Goal: Information Seeking & Learning: Learn about a topic

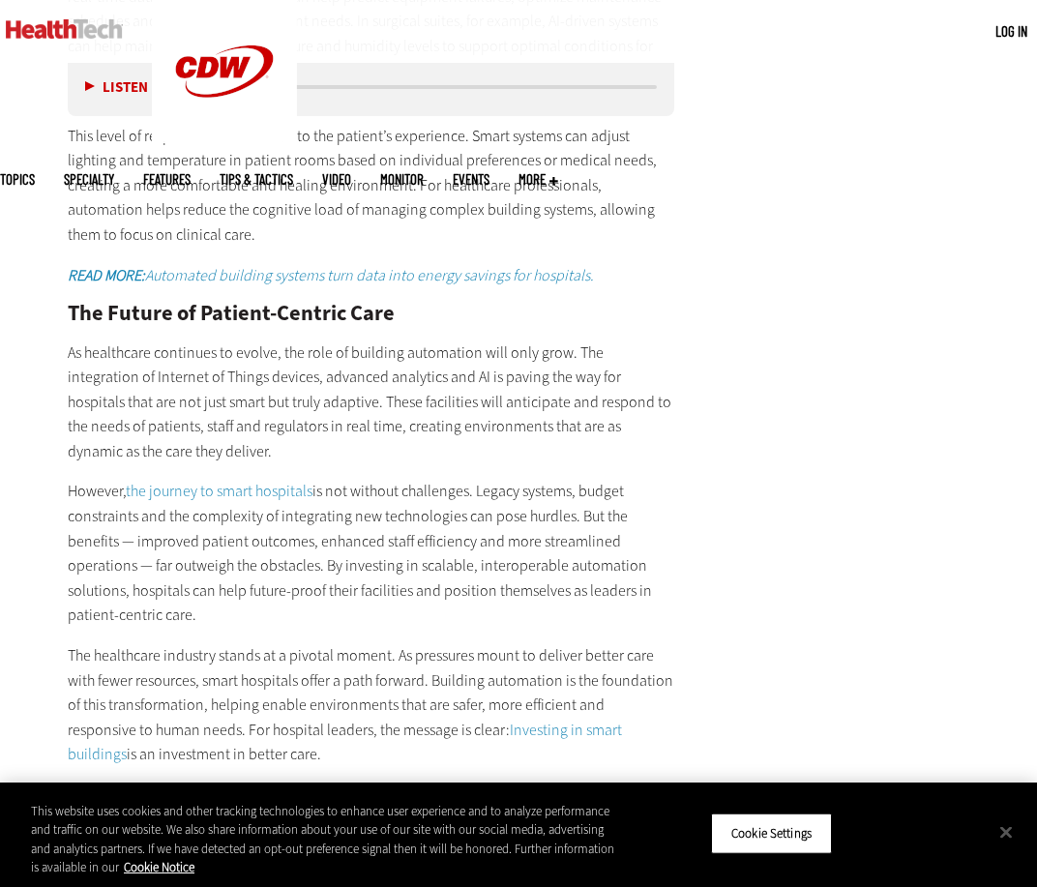
scroll to position [2612, 0]
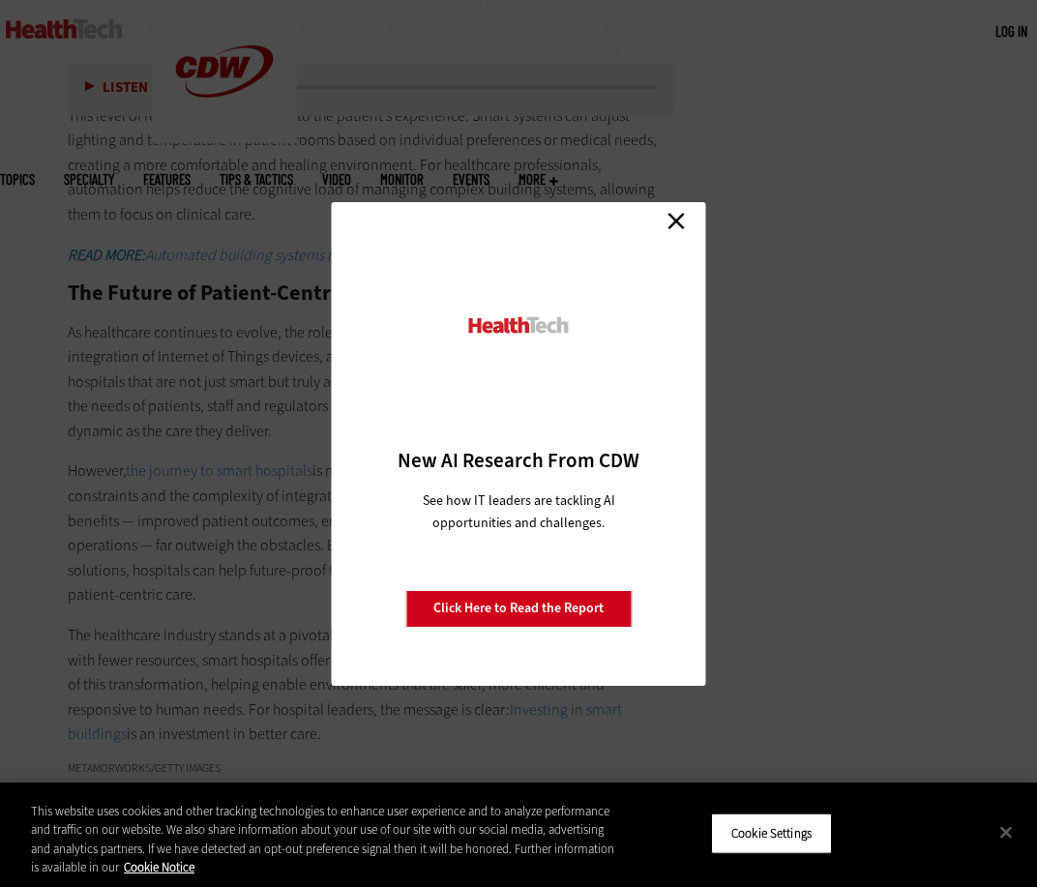
click at [673, 214] on link "Close" at bounding box center [676, 221] width 29 height 29
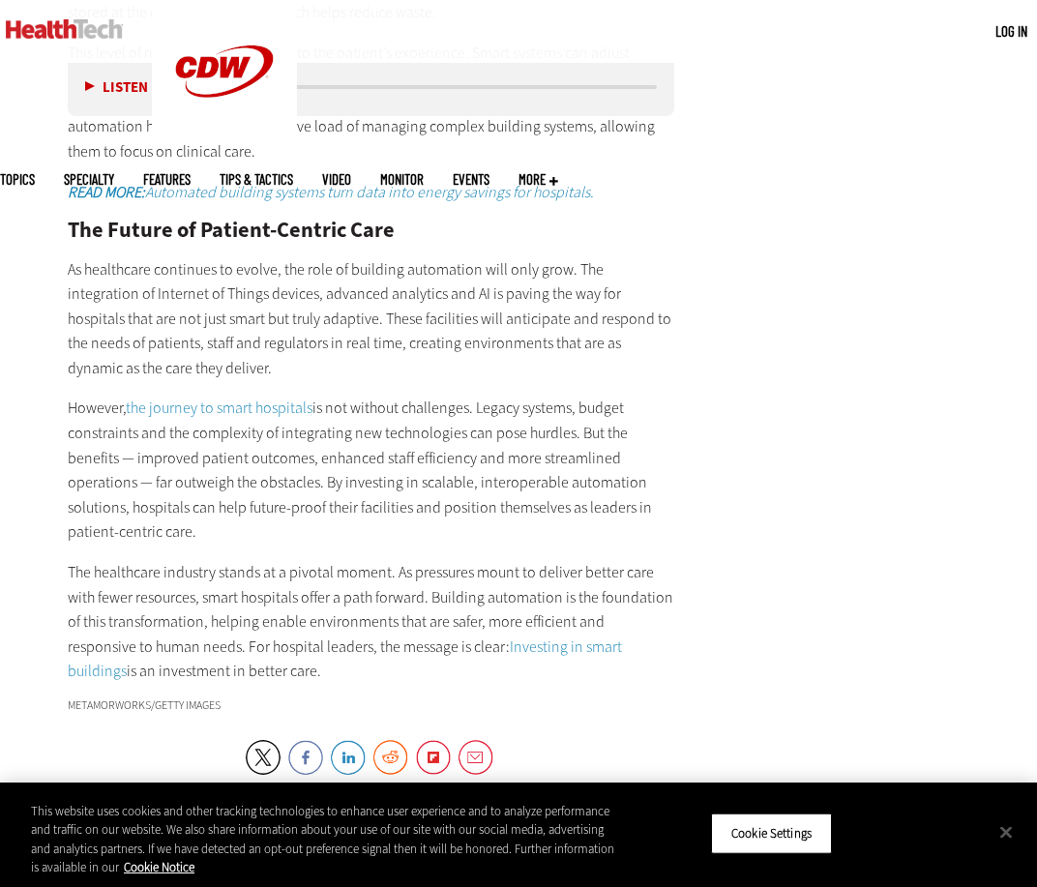
scroll to position [2709, 0]
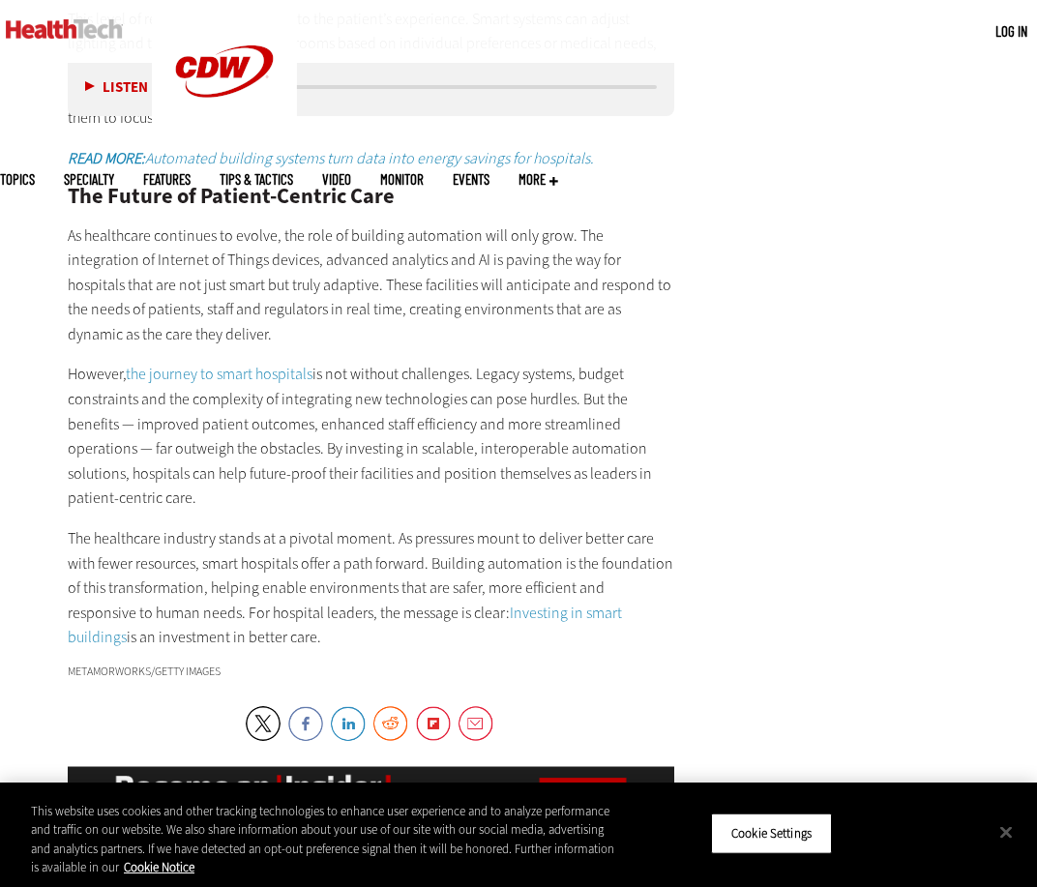
click at [515, 526] on p "The healthcare industry stands at a pivotal moment. As pressures mount to deliv…" at bounding box center [371, 588] width 607 height 124
click at [519, 603] on link "Investing in smart buildings" at bounding box center [345, 625] width 554 height 45
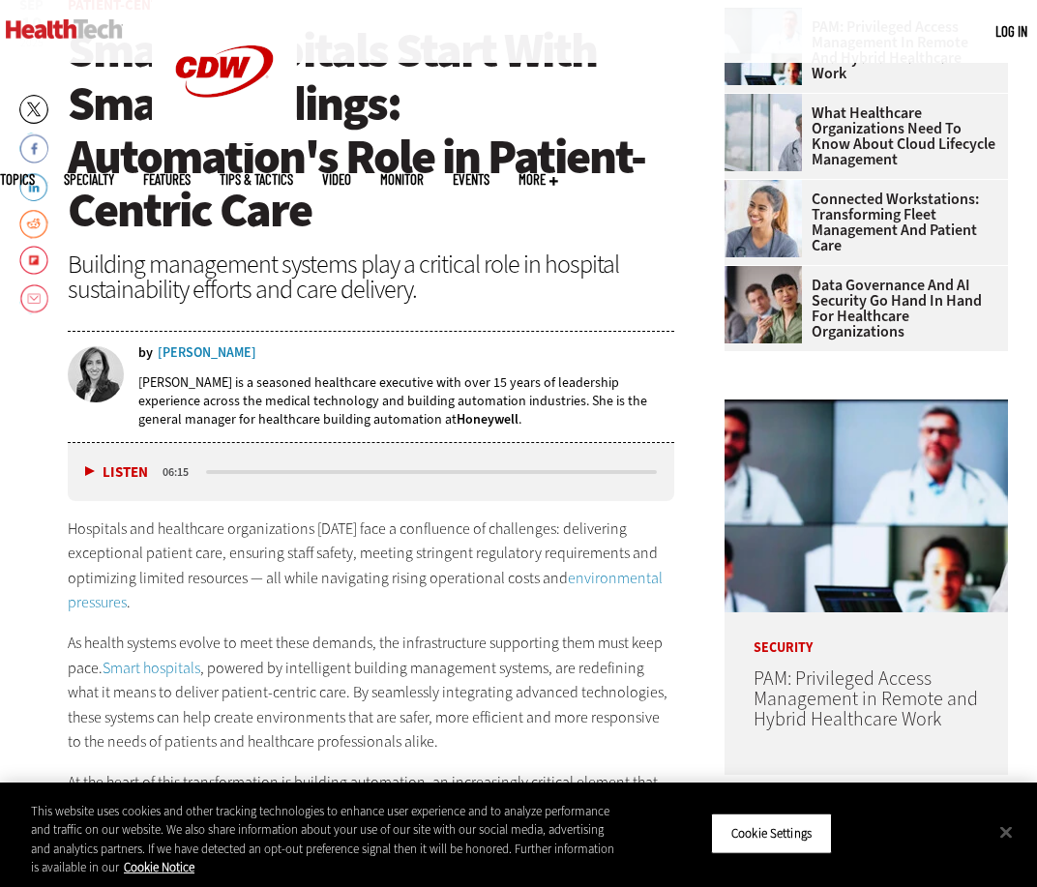
scroll to position [677, 0]
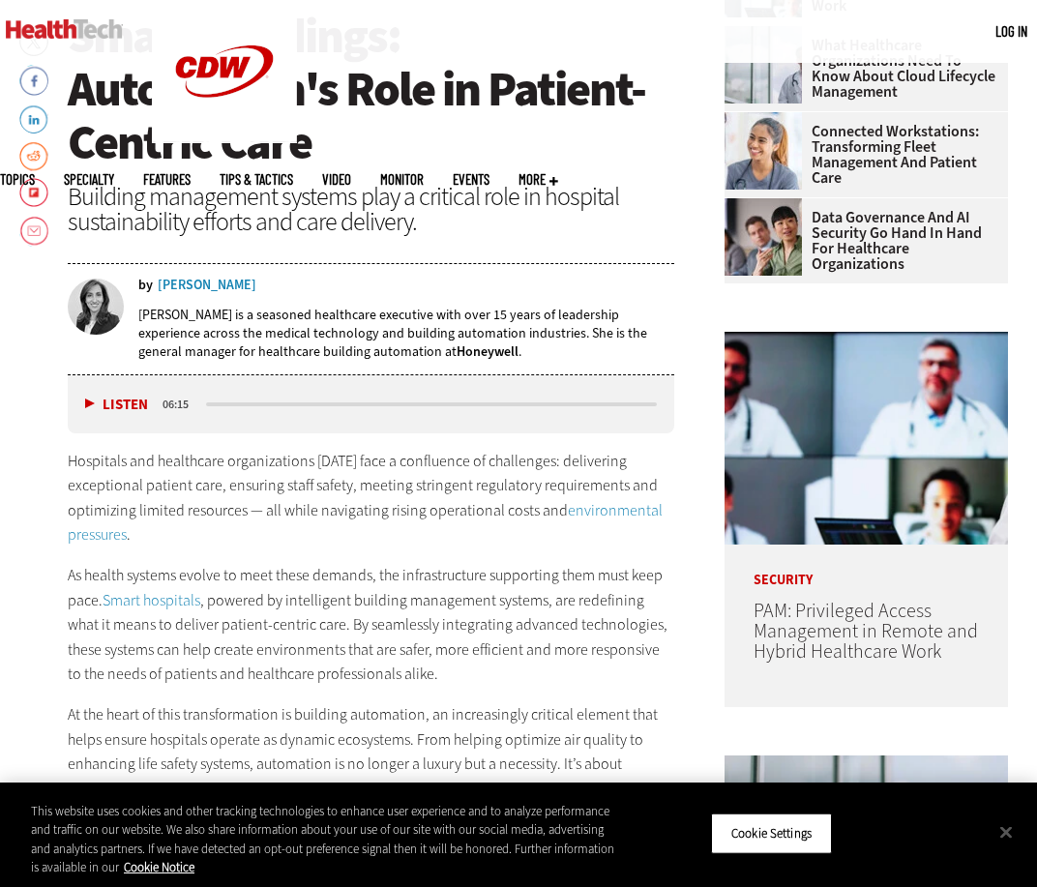
click at [172, 594] on link "Smart hospitals" at bounding box center [152, 600] width 98 height 20
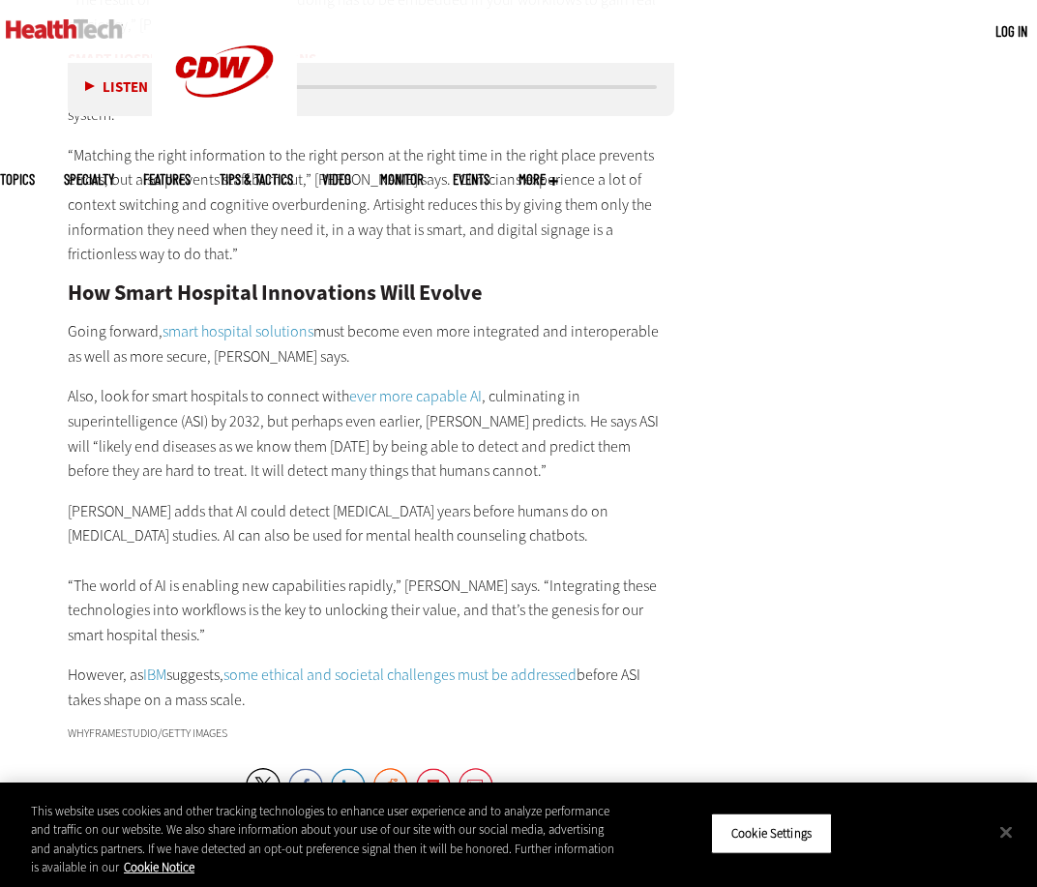
scroll to position [4547, 0]
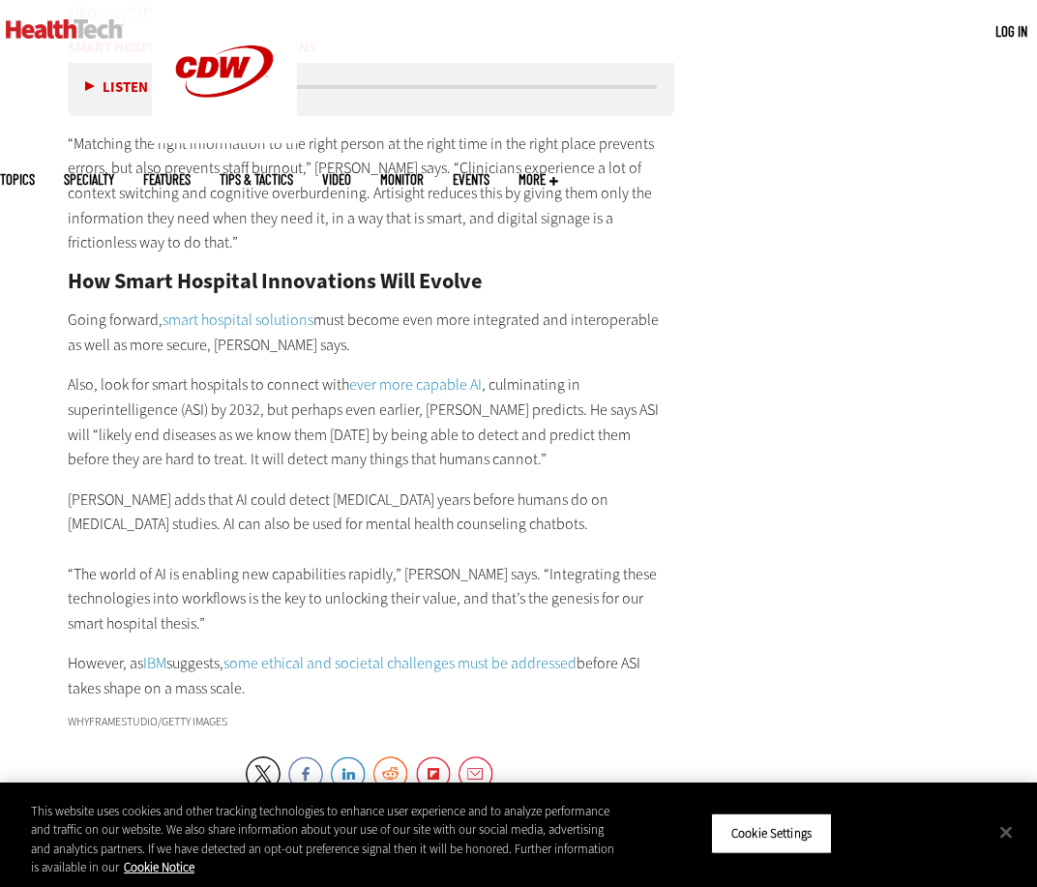
click at [113, 488] on p "Gostine adds that AI could detect cancer years before humans do on radiology st…" at bounding box center [371, 562] width 607 height 149
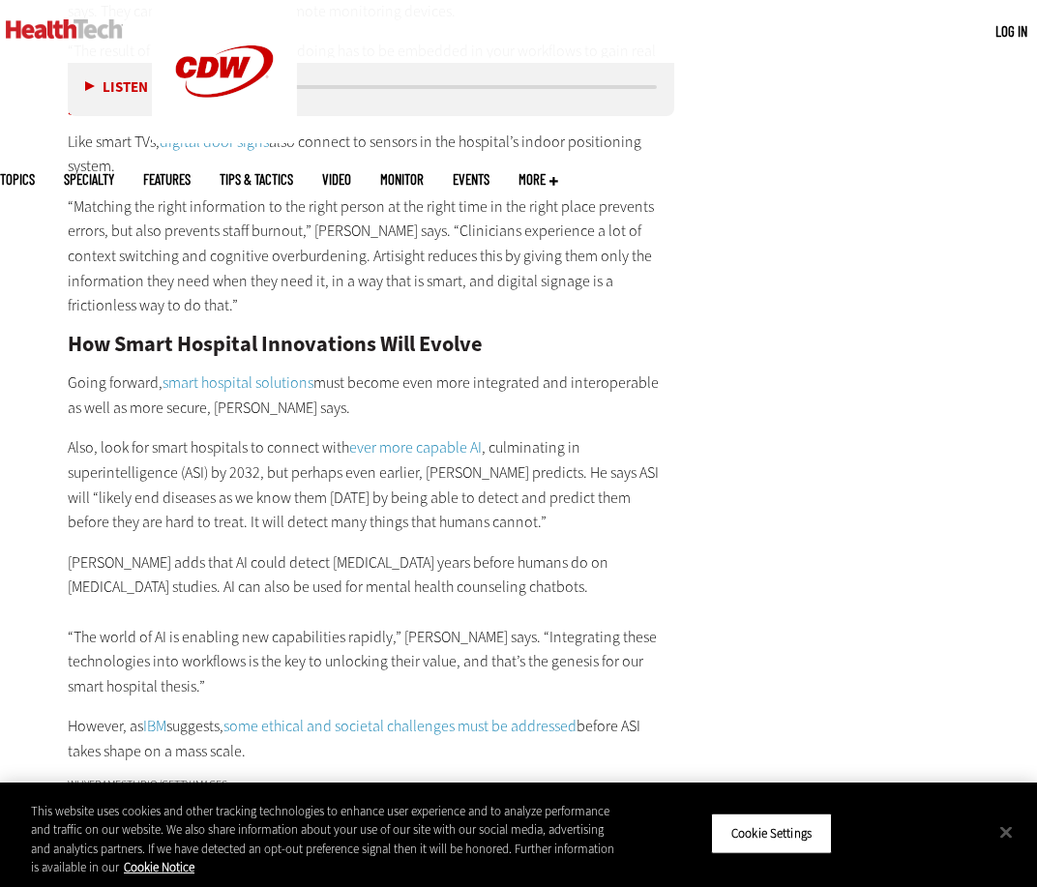
scroll to position [4451, 0]
